Goal: Navigation & Orientation: Understand site structure

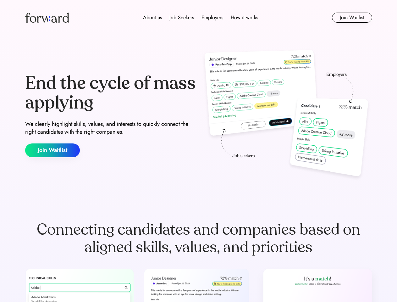
click at [199, 151] on div "End the cycle of mass applying We clearly highlight skills, values, and interes…" at bounding box center [198, 115] width 347 height 135
click at [199, 18] on div "About us Job Seekers Employers How it works" at bounding box center [201, 18] width 248 height 8
click at [47, 18] on img at bounding box center [47, 18] width 44 height 10
click at [201, 18] on div "About us Job Seekers Employers How it works" at bounding box center [201, 18] width 248 height 8
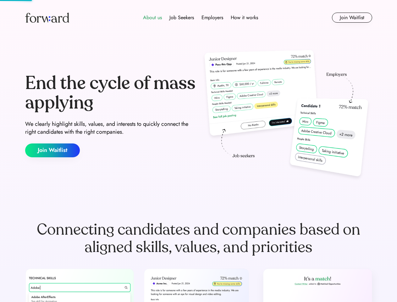
click at [153, 18] on div "About us" at bounding box center [152, 18] width 19 height 8
click at [182, 18] on div "Job Seekers" at bounding box center [182, 18] width 25 height 8
click at [212, 18] on div "Employers" at bounding box center [213, 18] width 22 height 8
click at [244, 18] on div "How it works" at bounding box center [244, 18] width 27 height 8
click at [352, 18] on button "Join Waitlist" at bounding box center [352, 18] width 40 height 10
